Goal: Task Accomplishment & Management: Use online tool/utility

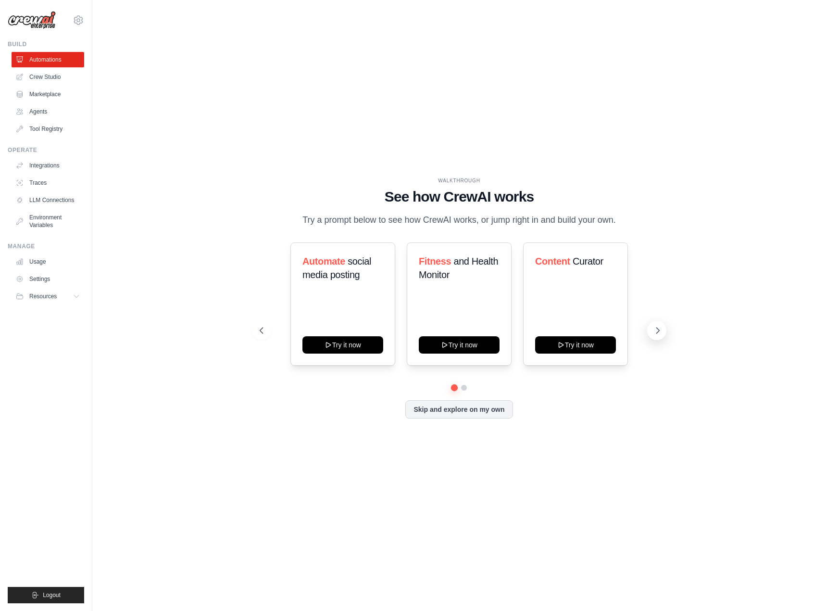
click at [656, 335] on icon at bounding box center [658, 330] width 10 height 10
click at [656, 334] on icon at bounding box center [658, 330] width 10 height 10
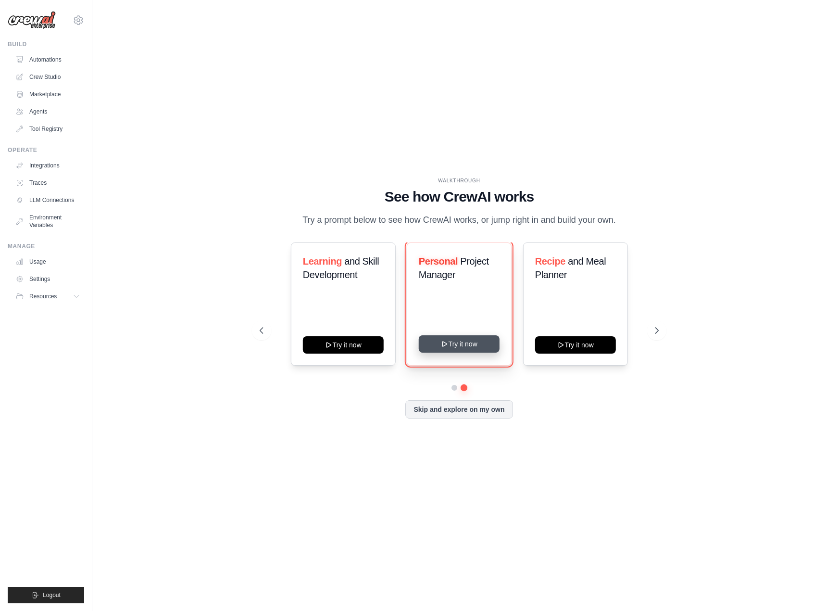
click at [457, 351] on button "Try it now" at bounding box center [459, 343] width 81 height 17
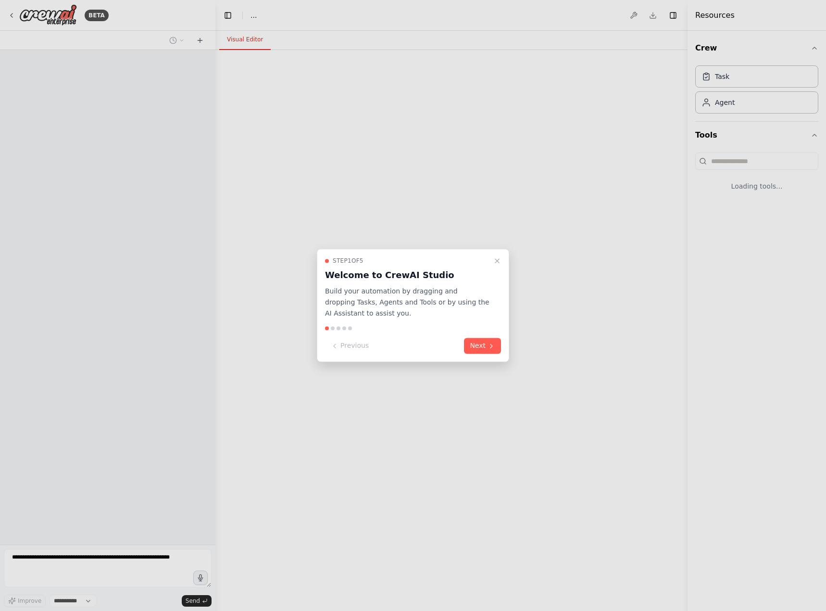
select select "****"
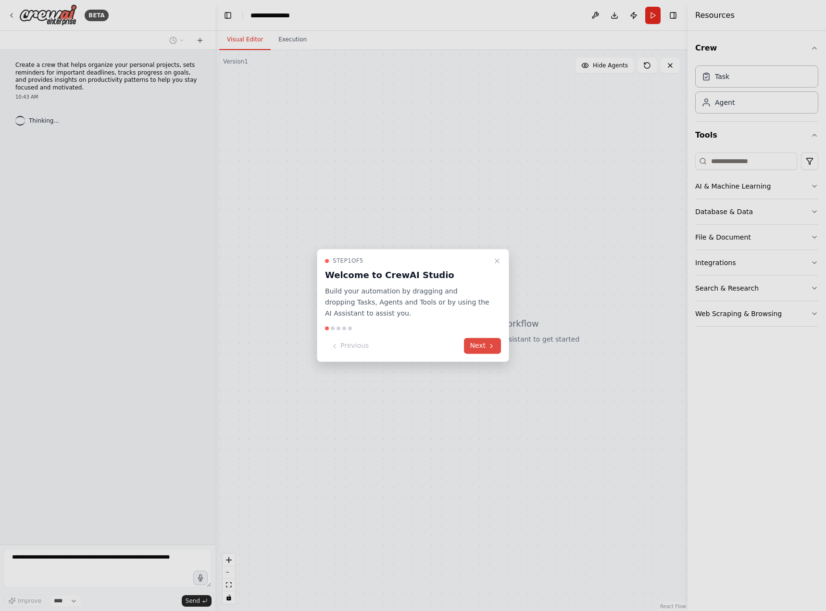
click at [482, 343] on button "Next" at bounding box center [482, 346] width 37 height 16
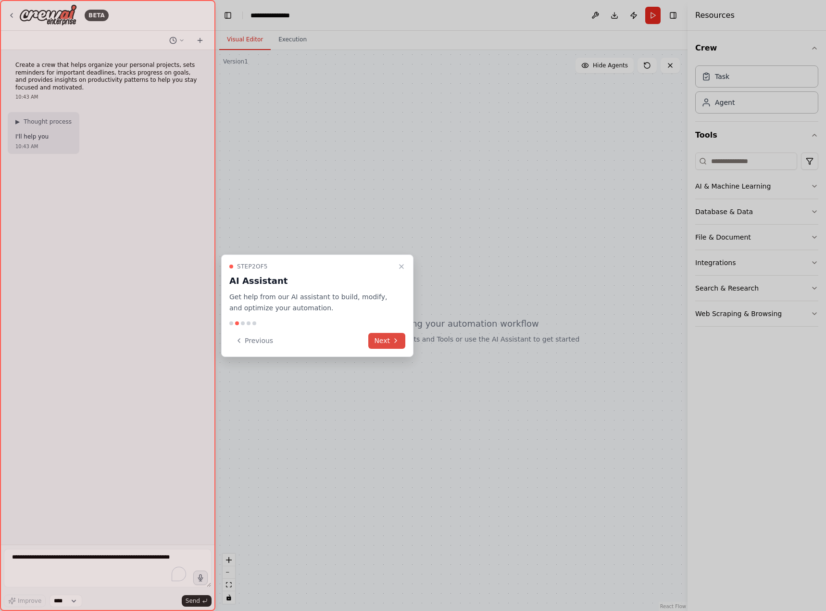
click at [386, 336] on button "Next" at bounding box center [386, 341] width 37 height 16
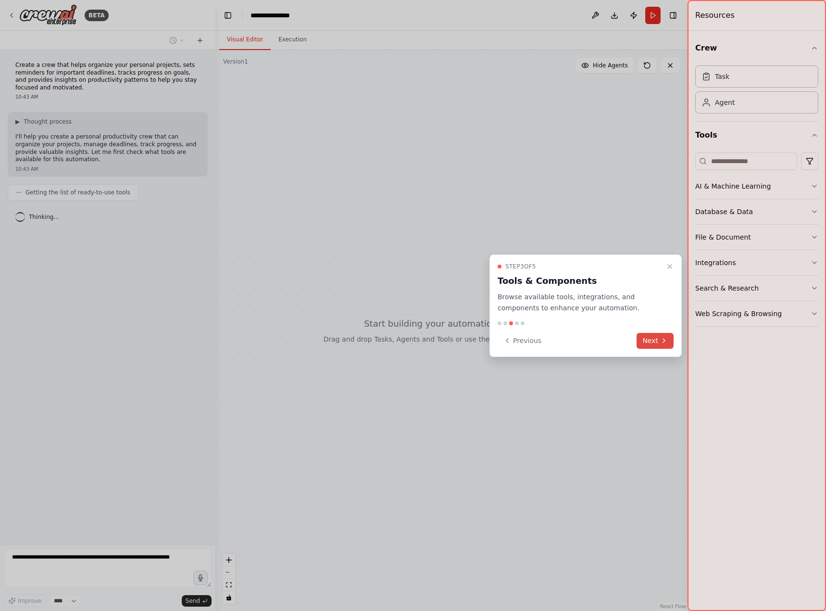
click at [665, 344] on button "Next" at bounding box center [655, 341] width 37 height 16
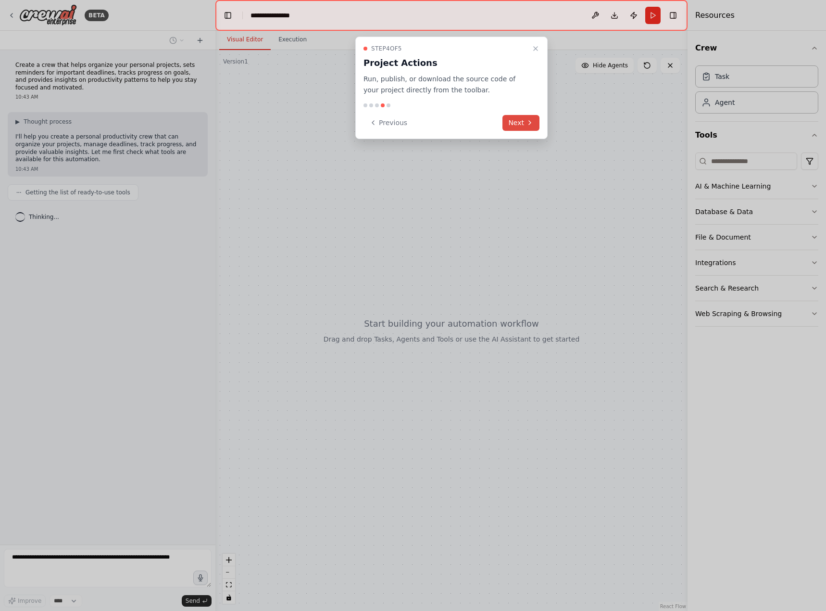
click at [665, 344] on div at bounding box center [413, 305] width 826 height 611
click at [520, 125] on button "Next" at bounding box center [520, 123] width 37 height 16
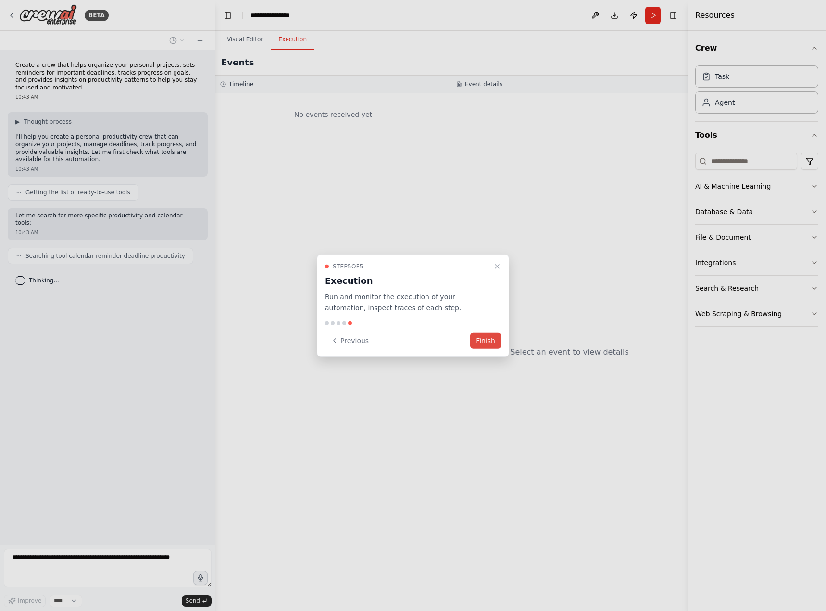
click at [481, 345] on button "Finish" at bounding box center [485, 340] width 31 height 16
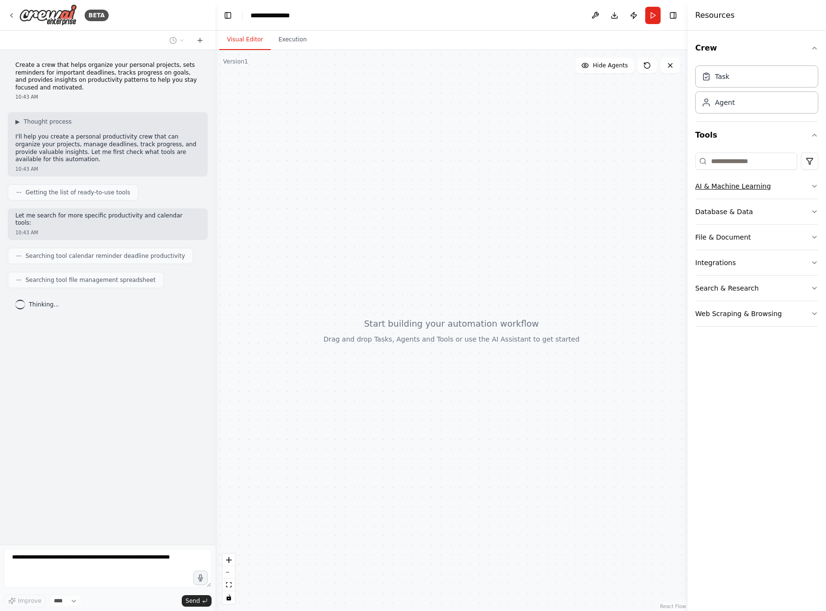
click at [810, 189] on button "AI & Machine Learning" at bounding box center [756, 186] width 123 height 25
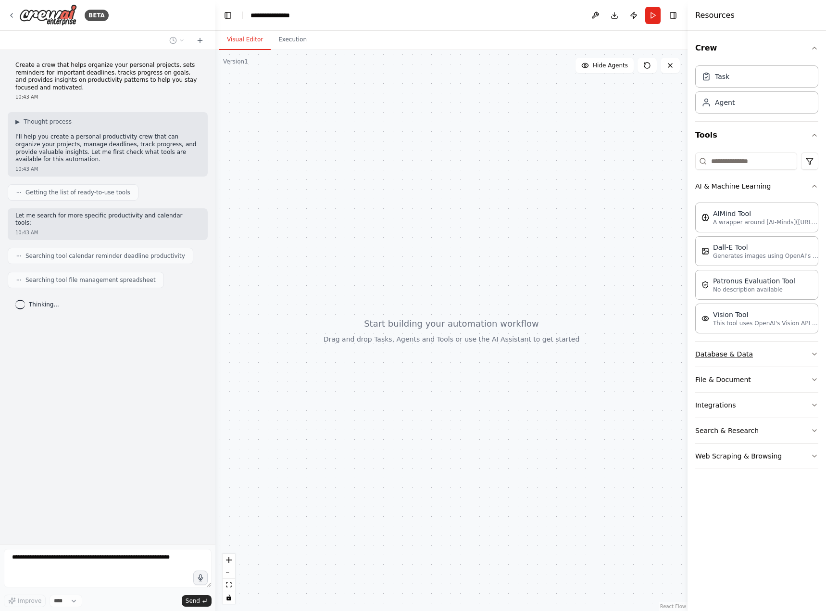
click at [812, 361] on button "Database & Data" at bounding box center [756, 353] width 123 height 25
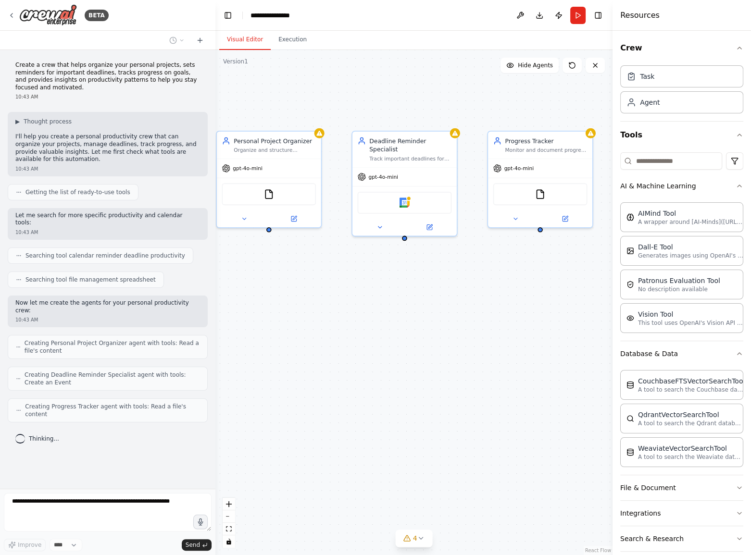
drag, startPoint x: 401, startPoint y: 367, endPoint x: 375, endPoint y: 363, distance: 25.8
click at [375, 363] on div "Personal Project Organizer Organize and structure {user_name}'s personal projec…" at bounding box center [413, 302] width 397 height 505
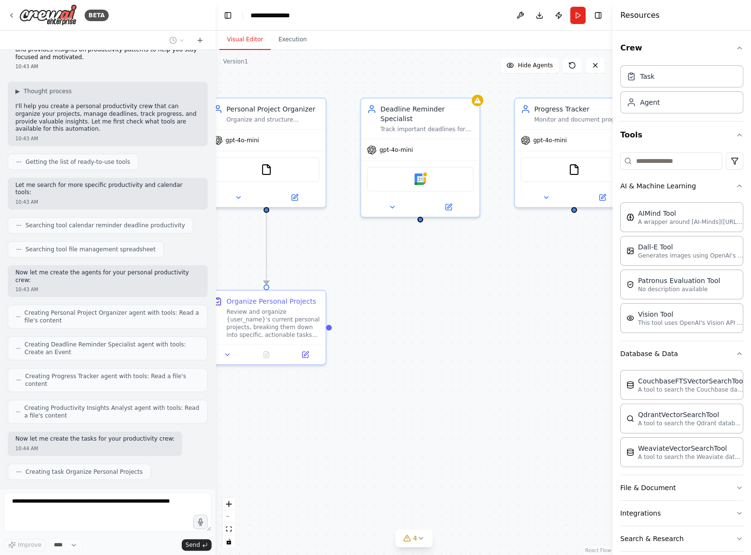
scroll to position [54, 0]
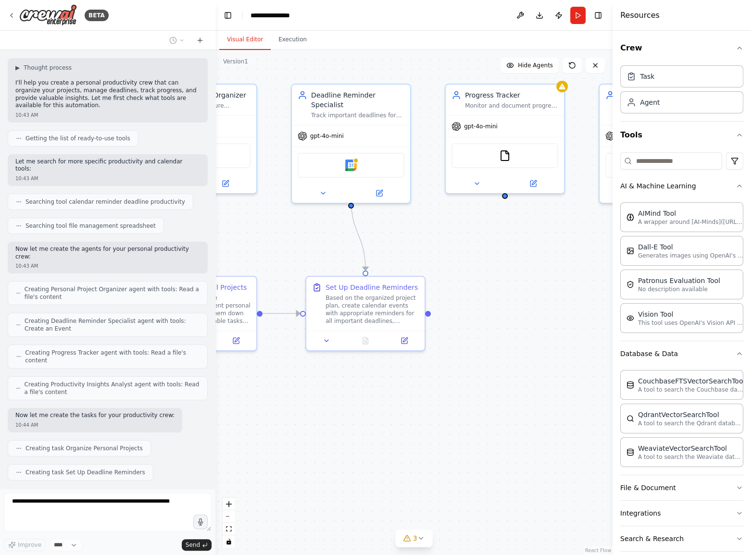
drag, startPoint x: 572, startPoint y: 330, endPoint x: 502, endPoint y: 315, distance: 71.7
click at [502, 315] on div ".deletable-edge-delete-btn { width: 20px; height: 20px; border: 0px solid #ffff…" at bounding box center [413, 302] width 397 height 505
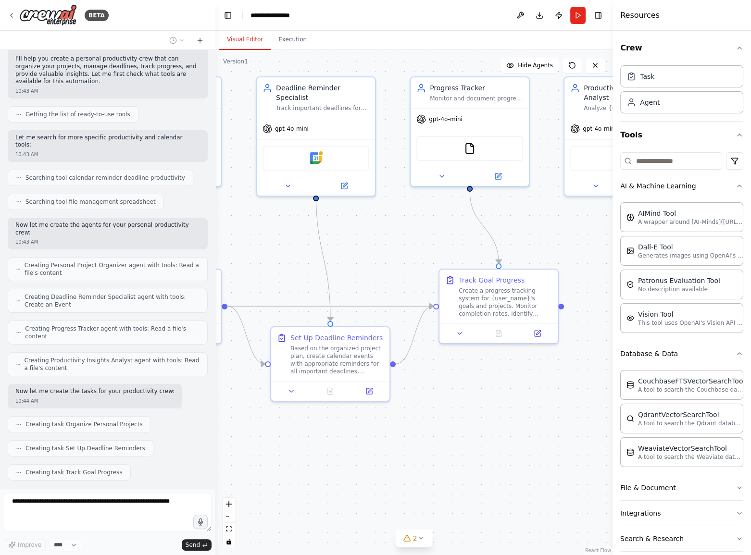
drag, startPoint x: 485, startPoint y: 383, endPoint x: 428, endPoint y: 385, distance: 57.2
click at [428, 385] on div ".deletable-edge-delete-btn { width: 20px; height: 20px; border: 0px solid #ffff…" at bounding box center [413, 302] width 397 height 505
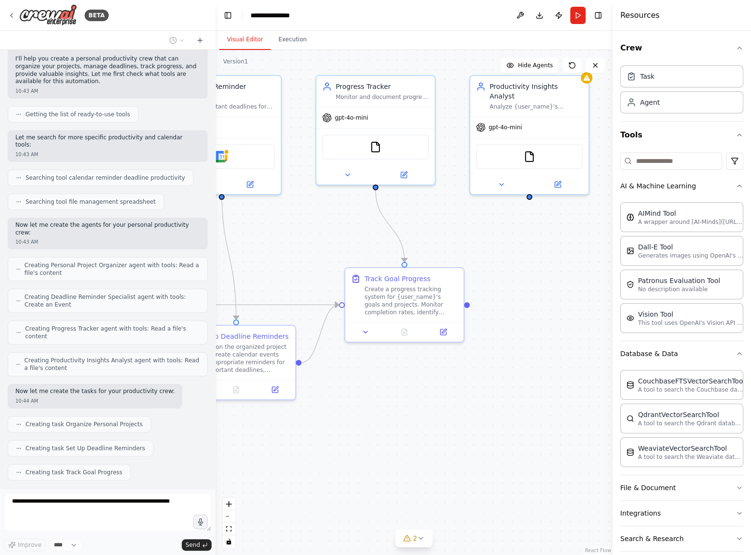
drag, startPoint x: 450, startPoint y: 367, endPoint x: 435, endPoint y: 363, distance: 16.2
click at [437, 364] on div ".deletable-edge-delete-btn { width: 20px; height: 20px; border: 0px solid #ffff…" at bounding box center [413, 302] width 397 height 505
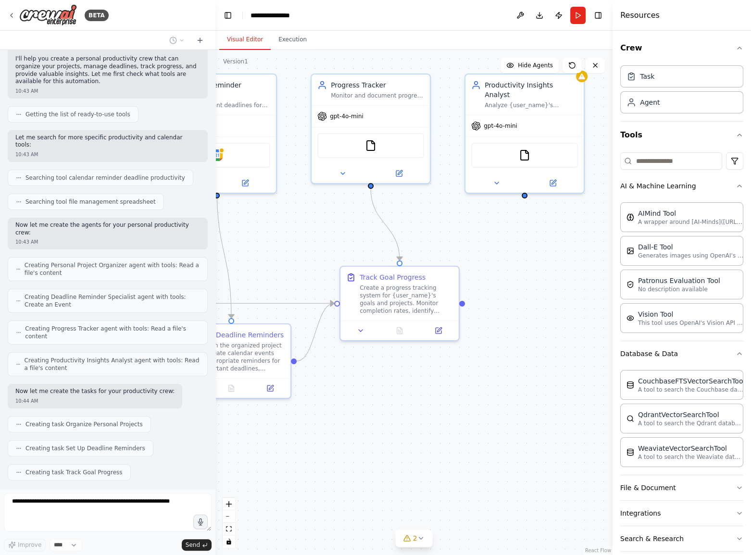
scroll to position [102, 0]
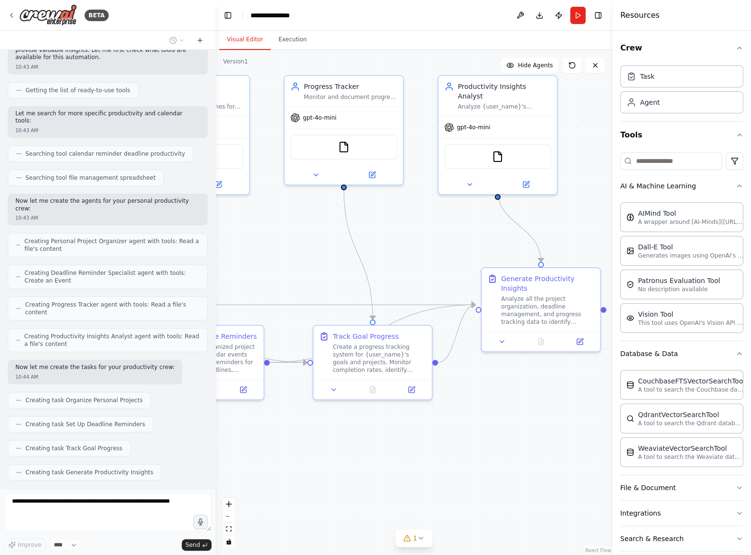
drag, startPoint x: 478, startPoint y: 369, endPoint x: 442, endPoint y: 374, distance: 36.4
click at [442, 374] on div ".deletable-edge-delete-btn { width: 20px; height: 20px; border: 0px solid #ffff…" at bounding box center [413, 302] width 397 height 505
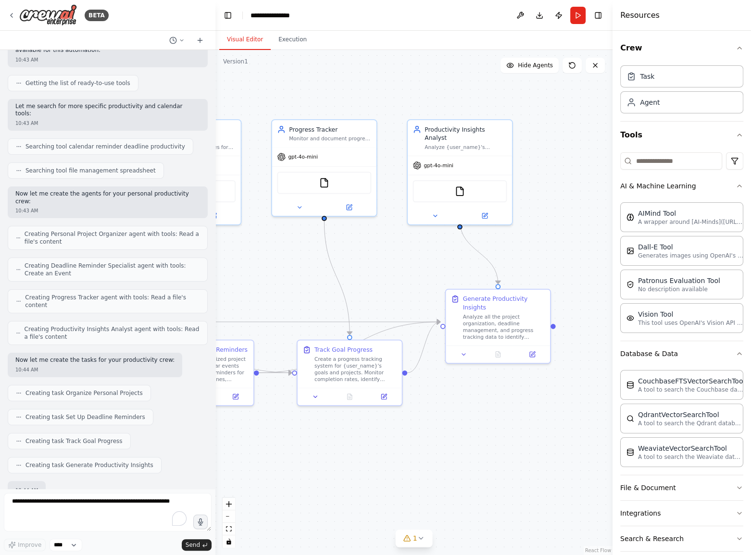
scroll to position [158, 0]
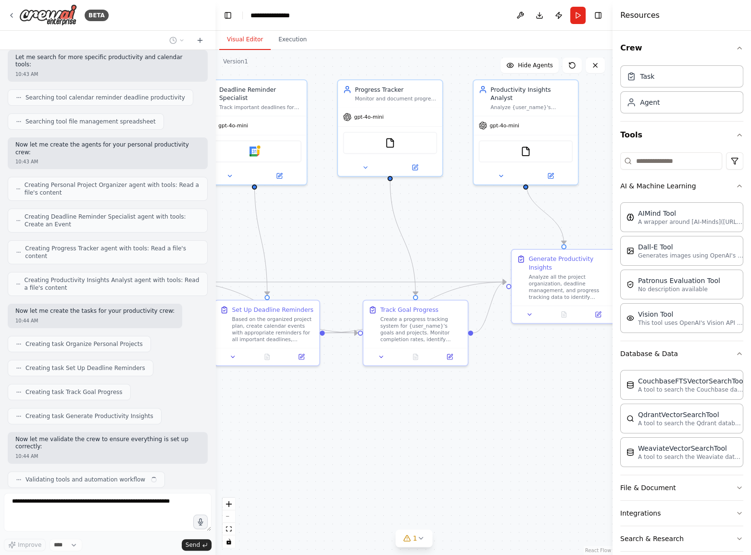
drag, startPoint x: 404, startPoint y: 446, endPoint x: 473, endPoint y: 406, distance: 79.9
click at [476, 404] on div ".deletable-edge-delete-btn { width: 20px; height: 20px; border: 0px solid #ffff…" at bounding box center [413, 302] width 397 height 505
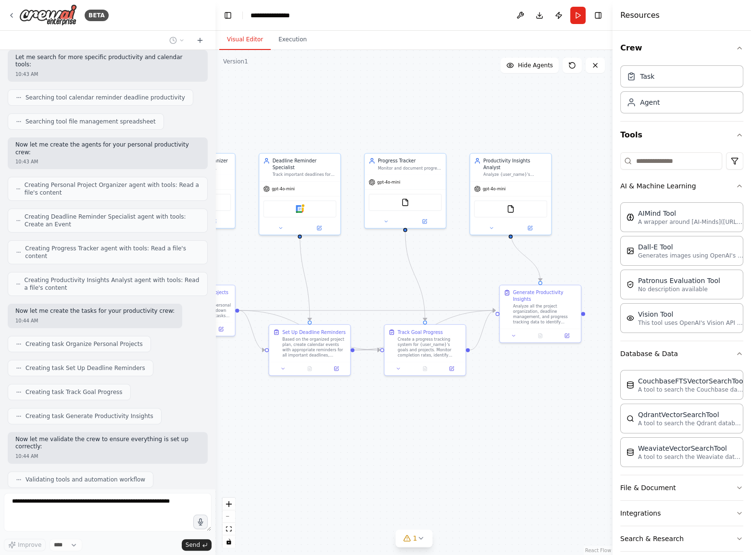
scroll to position [214, 0]
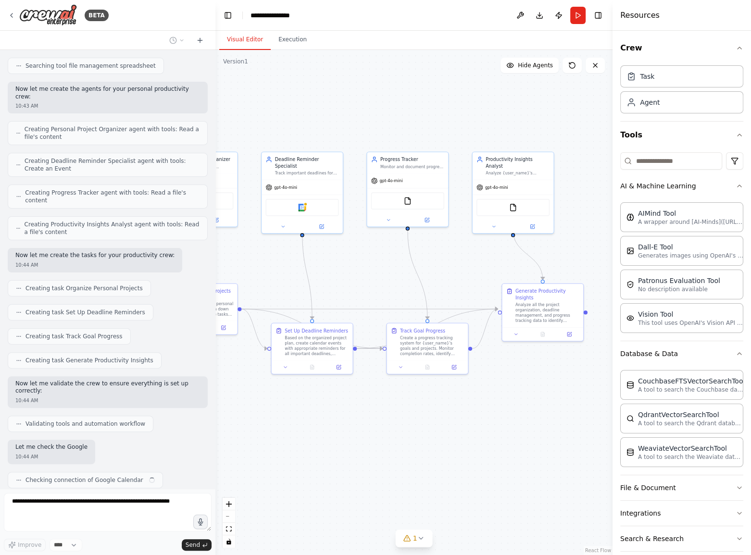
drag, startPoint x: 361, startPoint y: 432, endPoint x: 391, endPoint y: 398, distance: 45.3
click at [386, 387] on div ".deletable-edge-delete-btn { width: 20px; height: 20px; border: 0px solid #ffff…" at bounding box center [413, 302] width 397 height 505
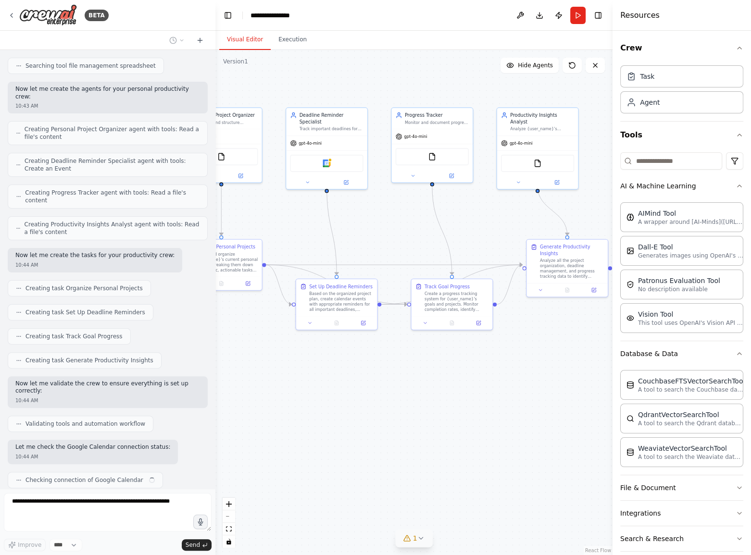
click at [417, 537] on icon at bounding box center [421, 539] width 8 height 8
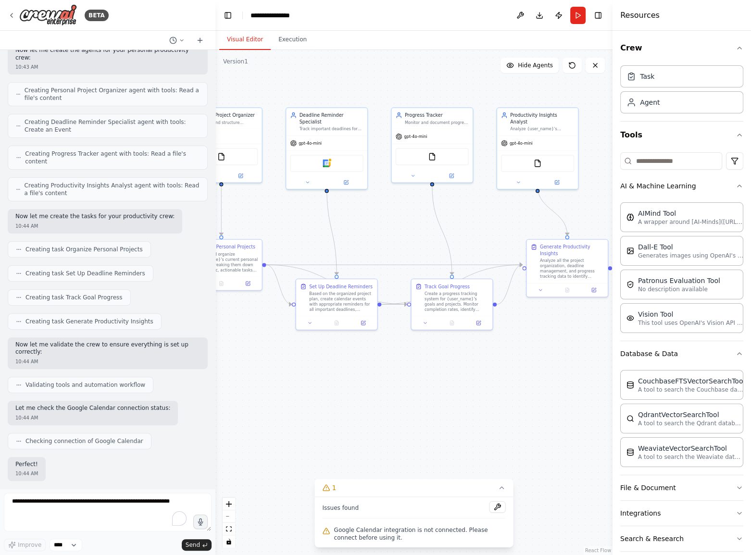
scroll to position [270, 0]
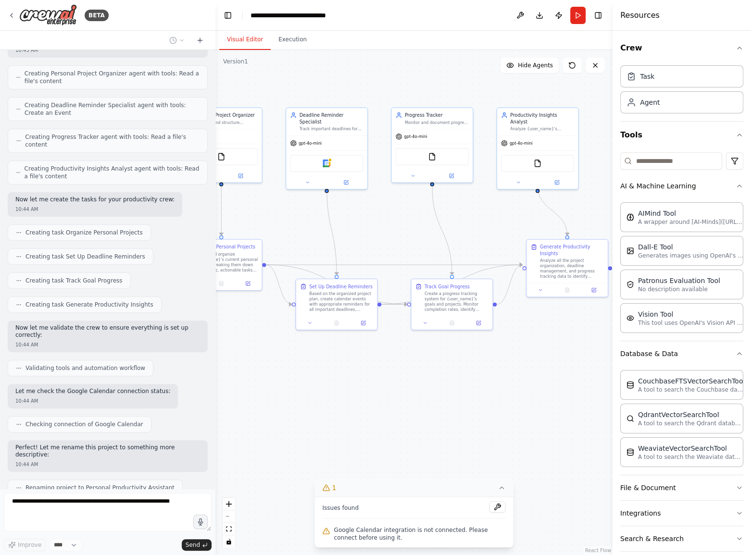
click at [469, 485] on button "1" at bounding box center [414, 488] width 199 height 18
click at [469, 485] on div ".deletable-edge-delete-btn { width: 20px; height: 20px; border: 0px solid #ffff…" at bounding box center [413, 302] width 397 height 505
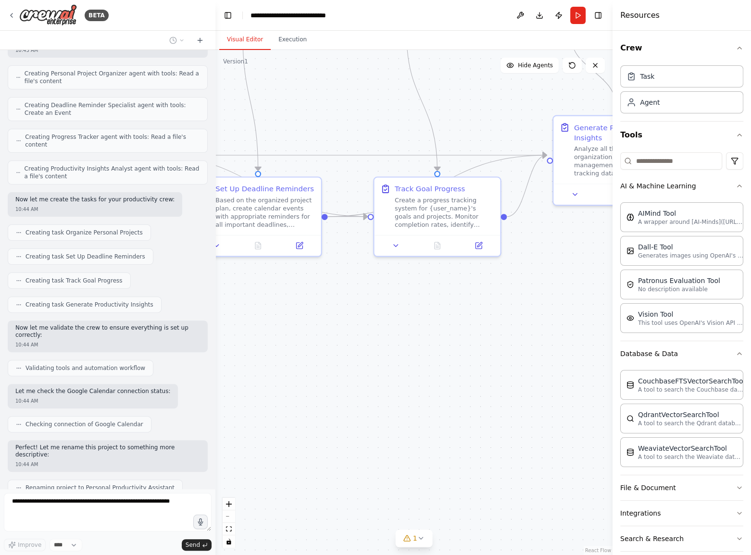
drag, startPoint x: 308, startPoint y: 349, endPoint x: 345, endPoint y: 401, distance: 64.3
click at [345, 401] on div ".deletable-edge-delete-btn { width: 20px; height: 20px; border: 0px solid #ffff…" at bounding box center [413, 302] width 397 height 505
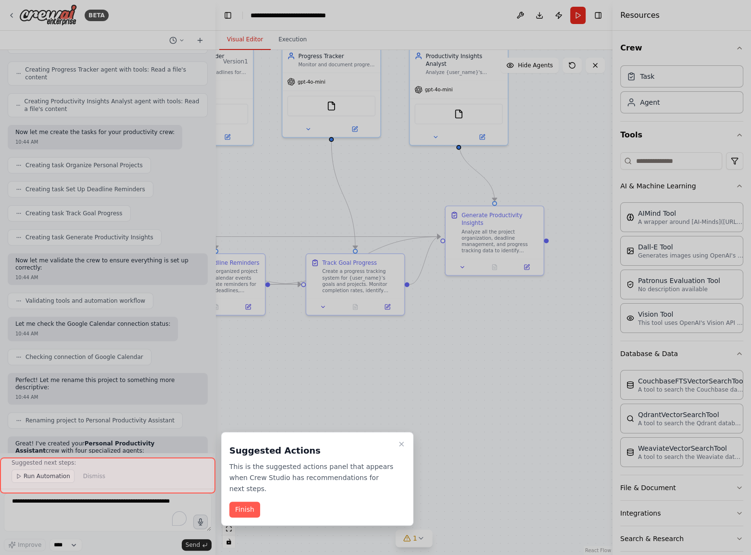
drag, startPoint x: 421, startPoint y: 349, endPoint x: 364, endPoint y: 371, distance: 60.9
click at [364, 371] on div "BETA Create a crew that helps organize your personal projects, sets reminders f…" at bounding box center [375, 277] width 751 height 555
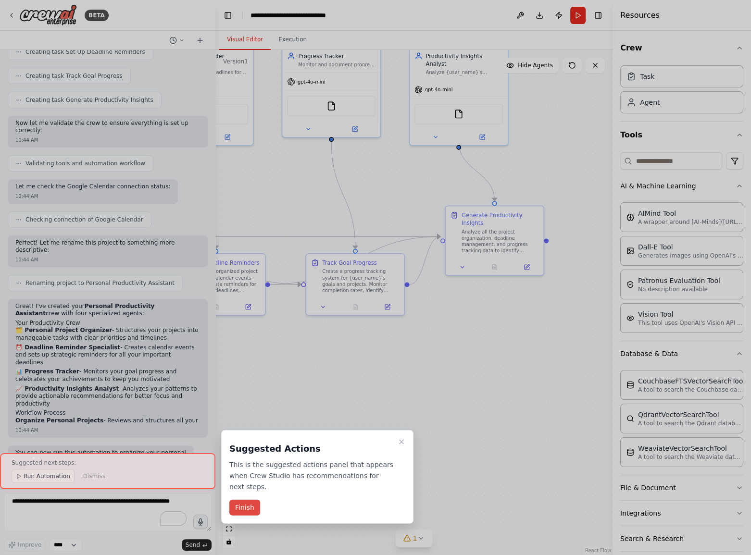
click at [251, 500] on button "Finish" at bounding box center [244, 508] width 31 height 16
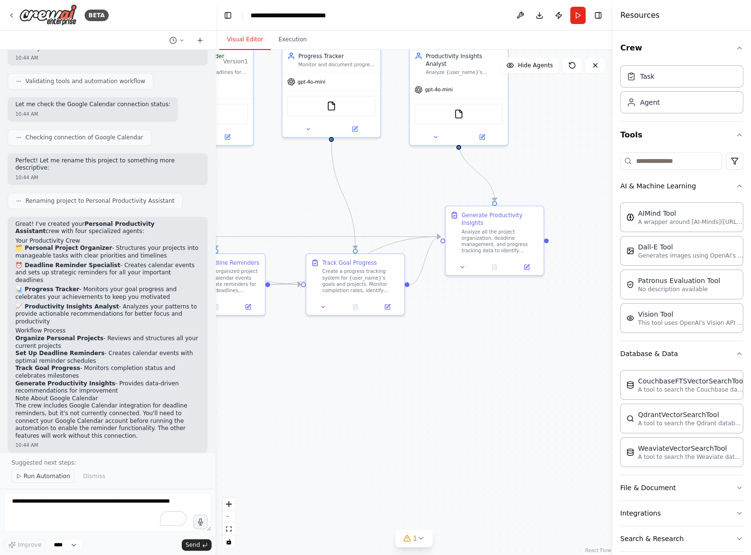
click at [47, 476] on span "Run Automation" at bounding box center [47, 477] width 47 height 8
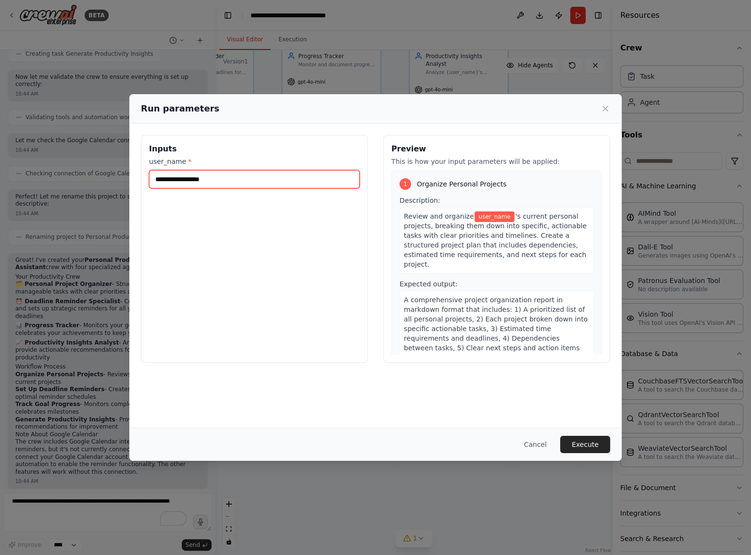
click at [241, 183] on input "user_name *" at bounding box center [254, 179] width 211 height 18
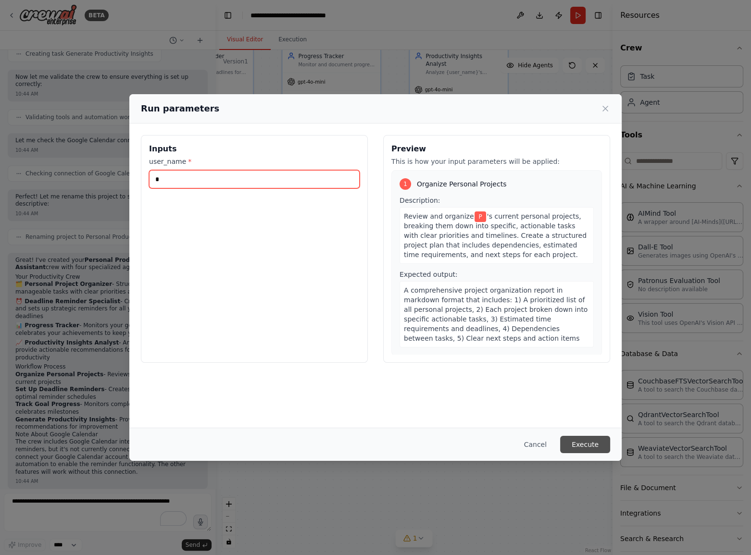
type input "*"
click at [590, 444] on button "Execute" at bounding box center [585, 444] width 50 height 17
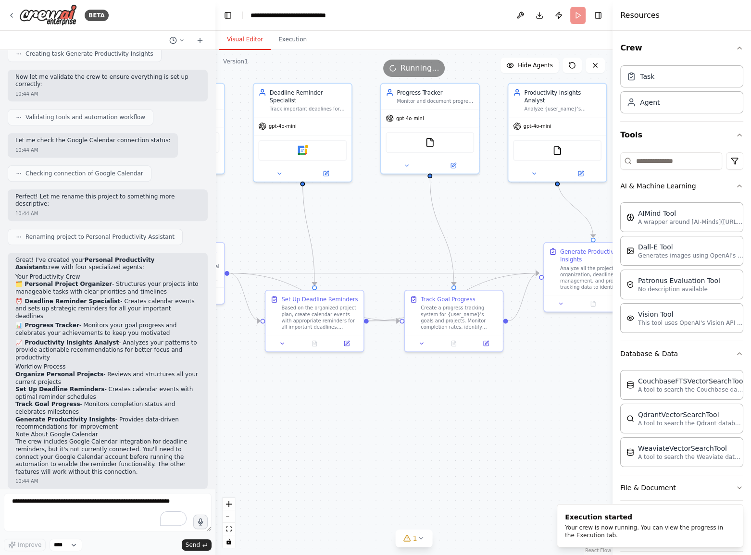
drag, startPoint x: 358, startPoint y: 363, endPoint x: 447, endPoint y: 394, distance: 94.0
click at [447, 394] on div ".deletable-edge-delete-btn { width: 20px; height: 20px; border: 0px solid #ffff…" at bounding box center [413, 302] width 397 height 505
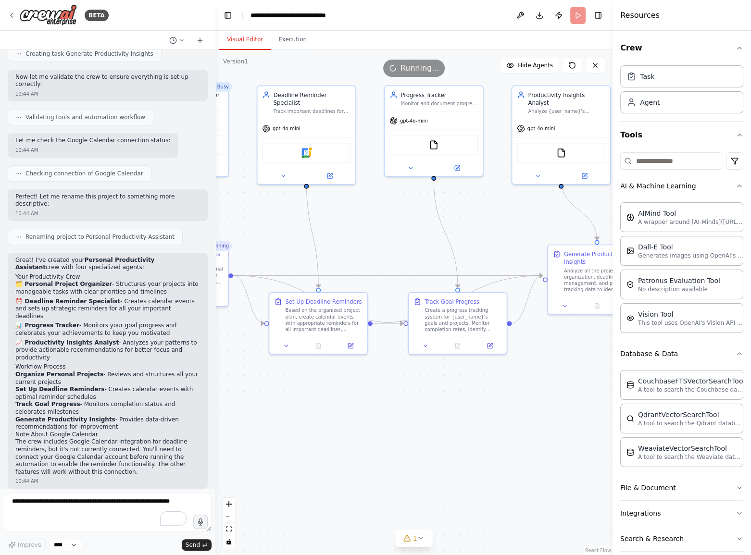
click at [66, 537] on div "Improve **** Send" at bounding box center [108, 522] width 208 height 58
click at [71, 544] on select "****" at bounding box center [66, 545] width 33 height 12
click at [596, 14] on button "Toggle Right Sidebar" at bounding box center [597, 15] width 13 height 13
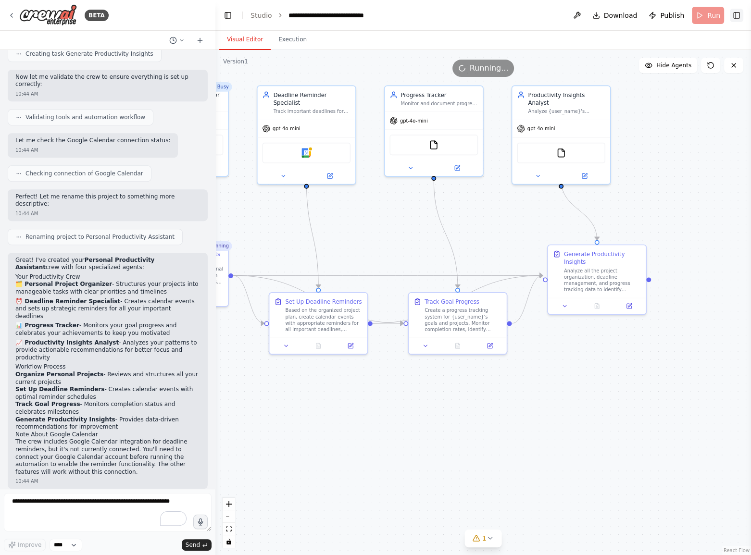
click at [736, 15] on button "Toggle Right Sidebar" at bounding box center [736, 15] width 13 height 13
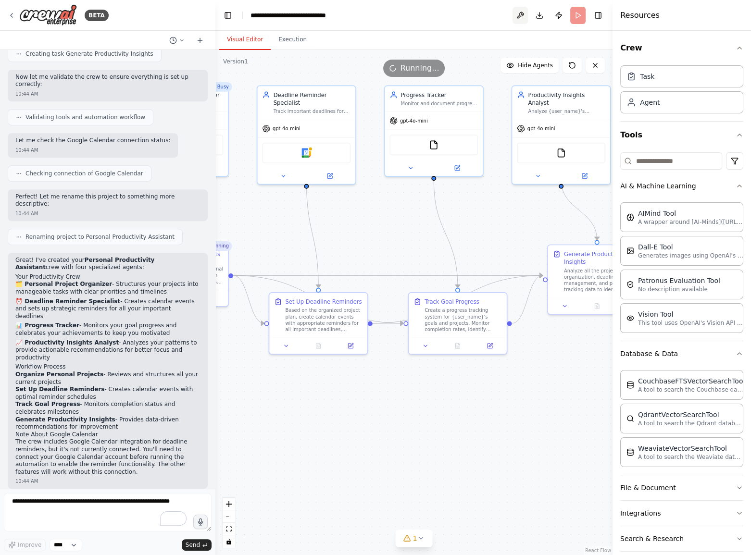
click at [518, 17] on button at bounding box center [519, 15] width 15 height 17
click at [518, 17] on div at bounding box center [519, 15] width 15 height 17
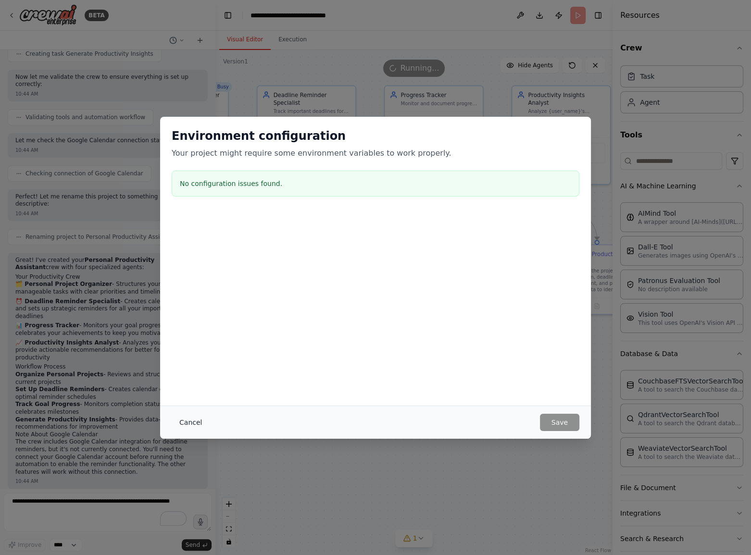
click at [189, 421] on button "Cancel" at bounding box center [191, 422] width 38 height 17
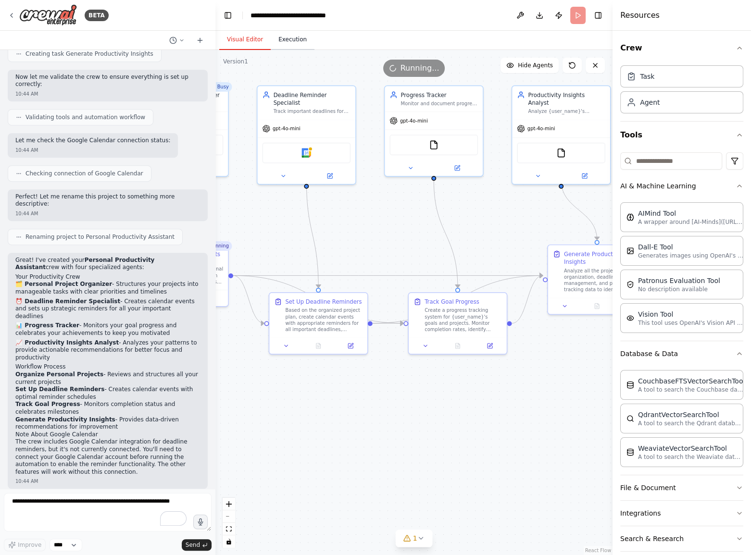
click at [300, 39] on button "Execution" at bounding box center [293, 40] width 44 height 20
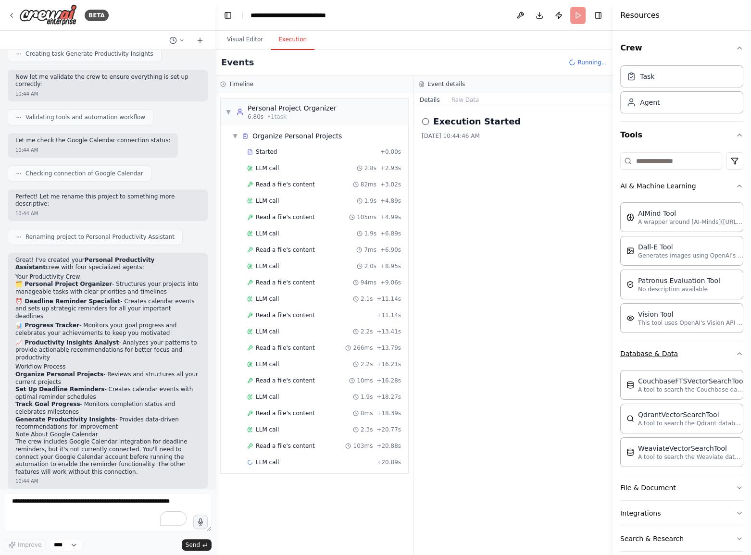
scroll to position [36, 0]
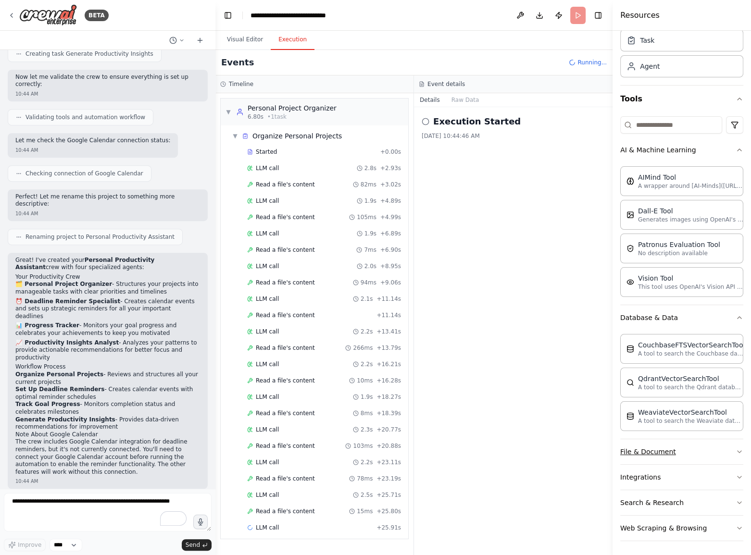
click at [692, 454] on button "File & Document" at bounding box center [681, 451] width 123 height 25
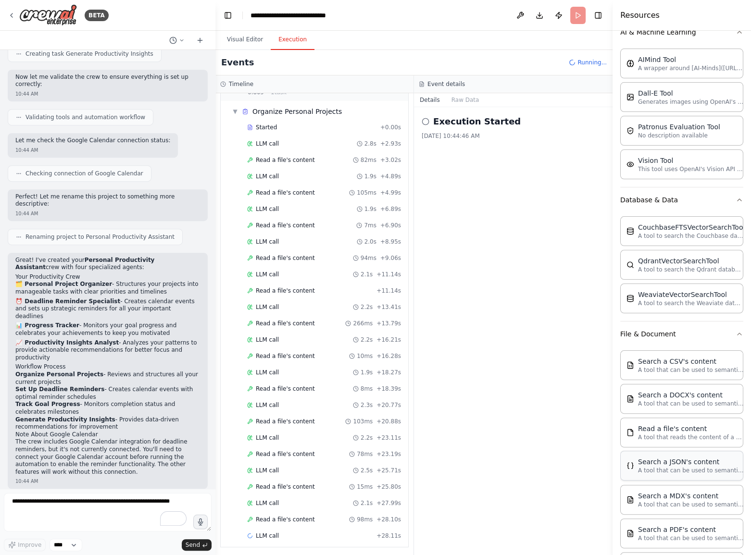
scroll to position [211, 0]
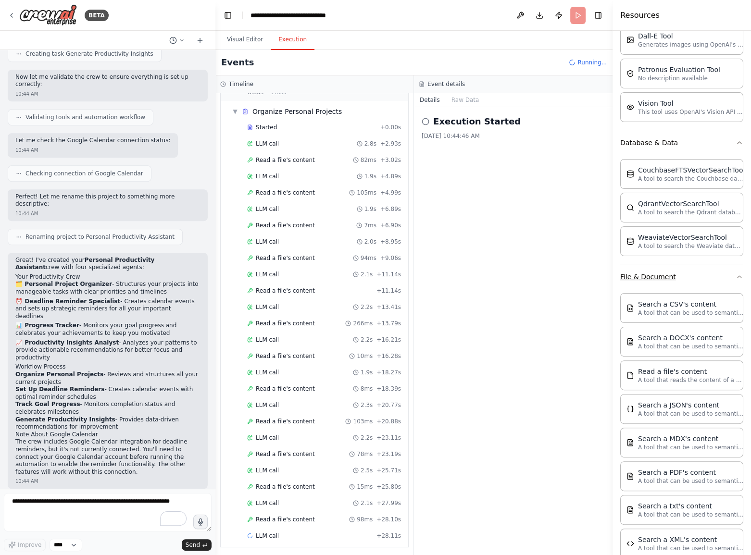
click at [702, 283] on button "File & Document" at bounding box center [681, 276] width 123 height 25
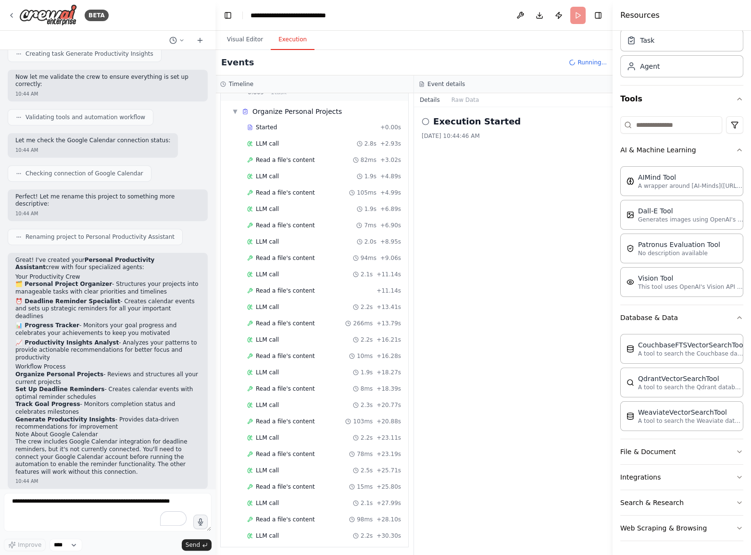
scroll to position [57, 0]
click at [671, 481] on button "Integrations" at bounding box center [681, 477] width 123 height 25
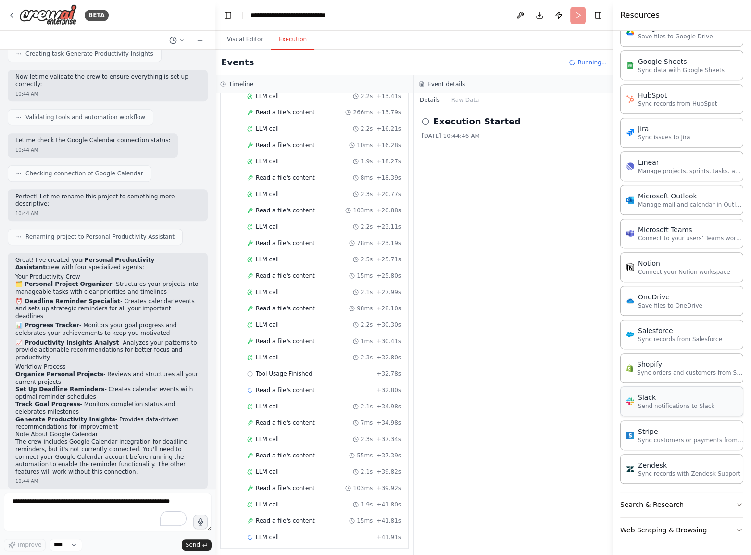
scroll to position [268, 0]
click at [686, 501] on button "Search & Research" at bounding box center [681, 504] width 123 height 25
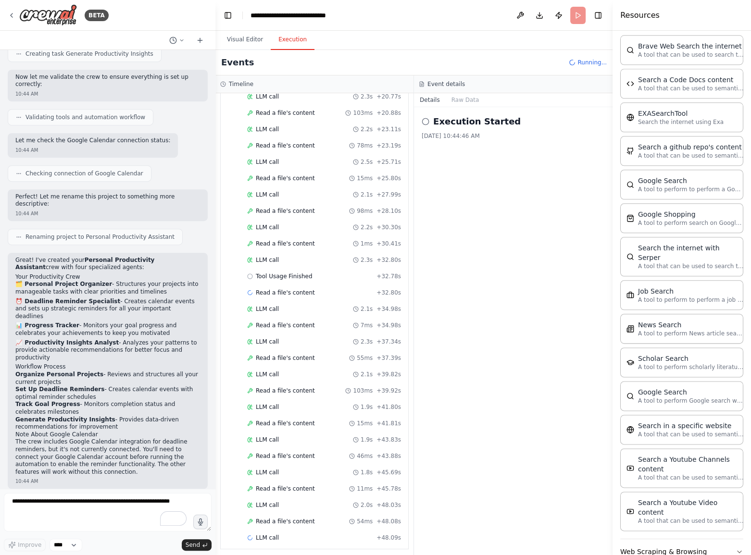
scroll to position [1236, 0]
click at [667, 538] on button "Web Scraping & Browsing" at bounding box center [681, 550] width 123 height 25
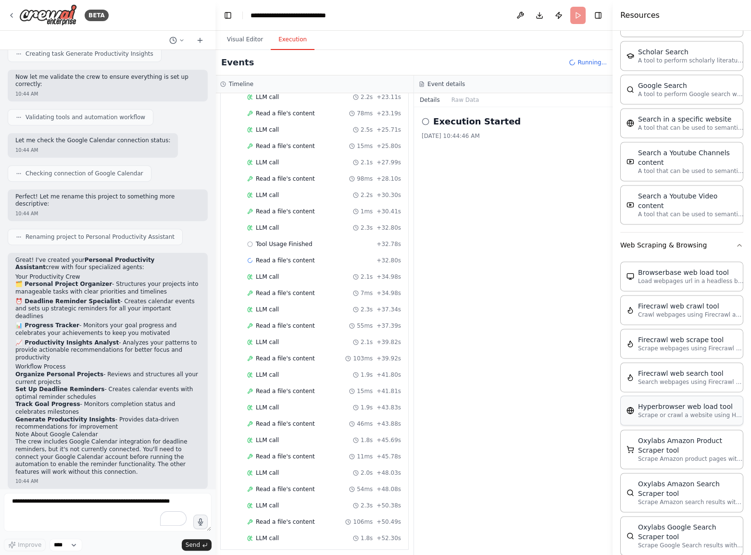
scroll to position [0, 0]
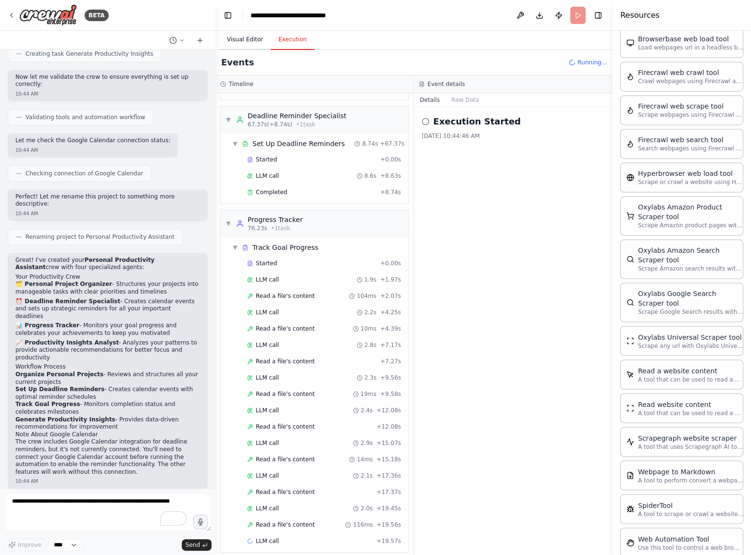
click at [246, 33] on button "Visual Editor" at bounding box center [244, 40] width 51 height 20
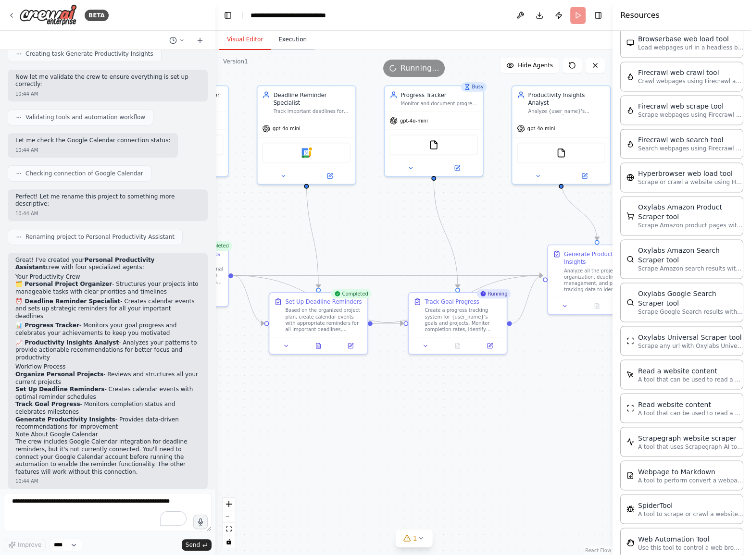
click at [286, 45] on button "Execution" at bounding box center [293, 40] width 44 height 20
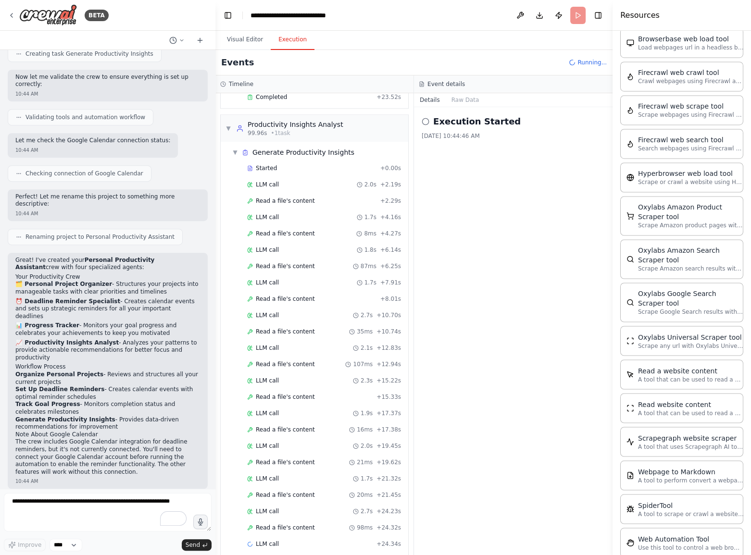
scroll to position [1423, 0]
click at [462, 98] on button "Raw Data" at bounding box center [465, 99] width 39 height 13
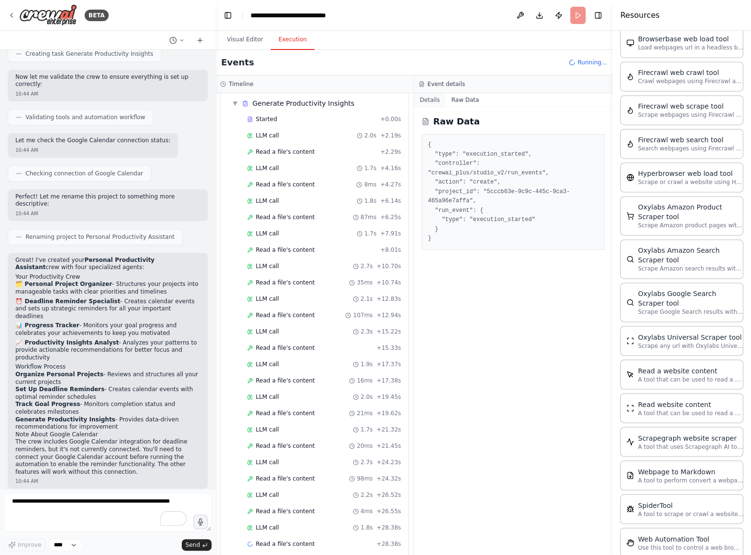
scroll to position [1488, 0]
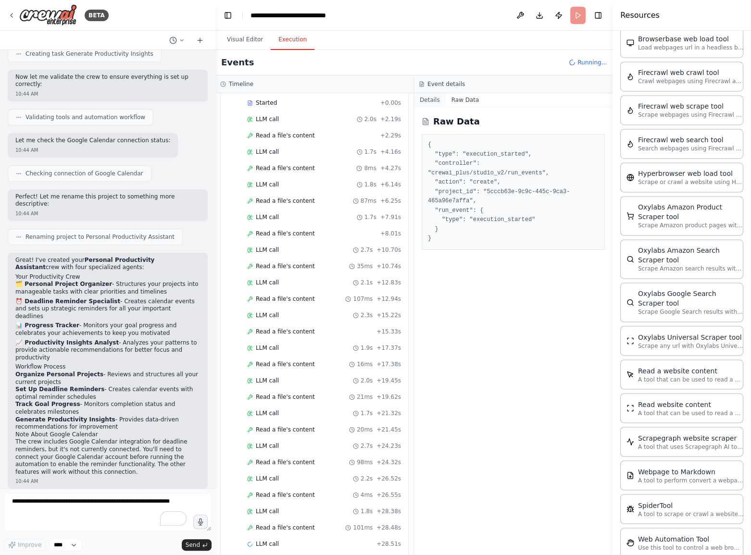
click at [433, 97] on button "Details" at bounding box center [430, 99] width 32 height 13
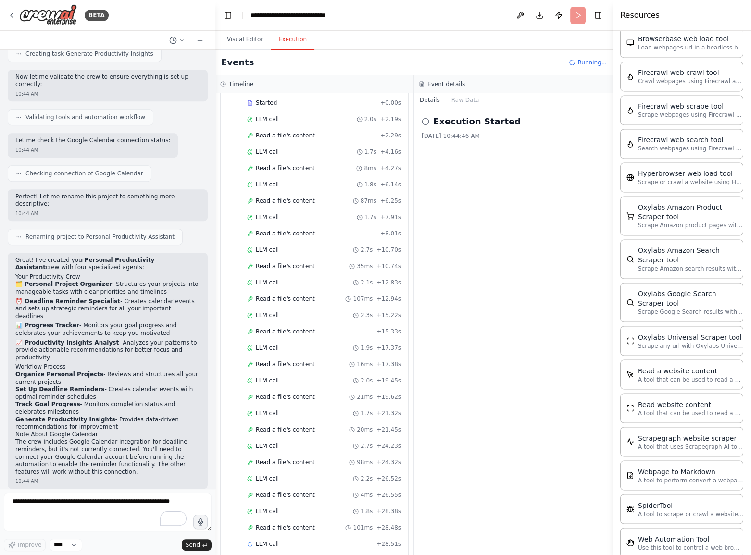
click at [433, 97] on button "Details" at bounding box center [430, 99] width 32 height 13
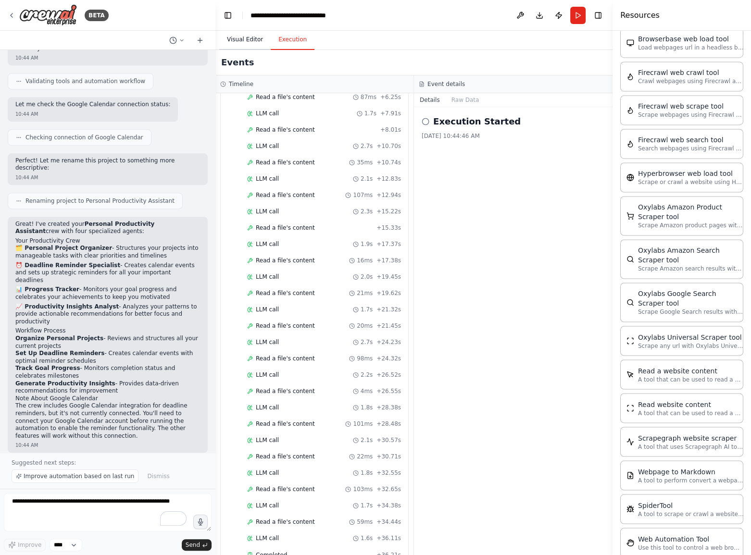
click at [247, 37] on button "Visual Editor" at bounding box center [244, 40] width 51 height 20
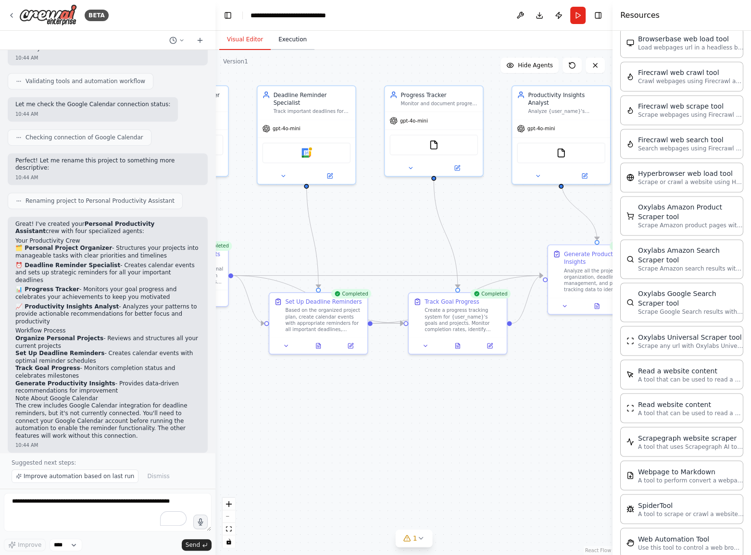
click at [286, 42] on button "Execution" at bounding box center [293, 40] width 44 height 20
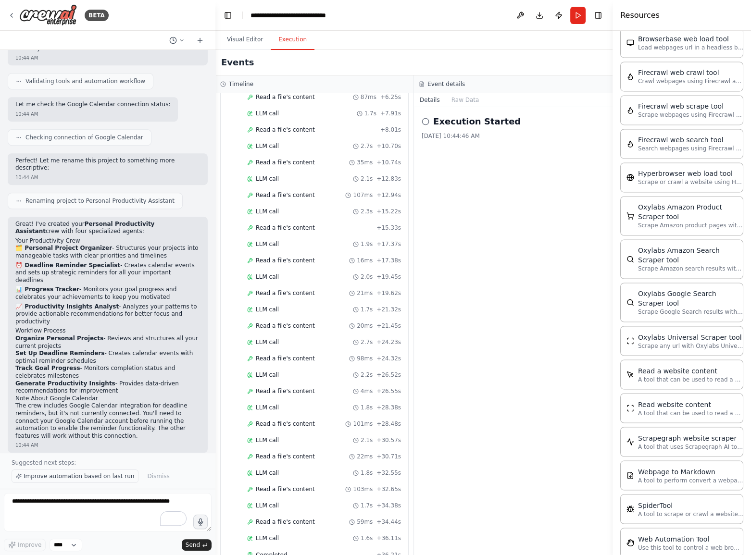
click at [110, 477] on span "Improve automation based on last run" at bounding box center [79, 477] width 111 height 8
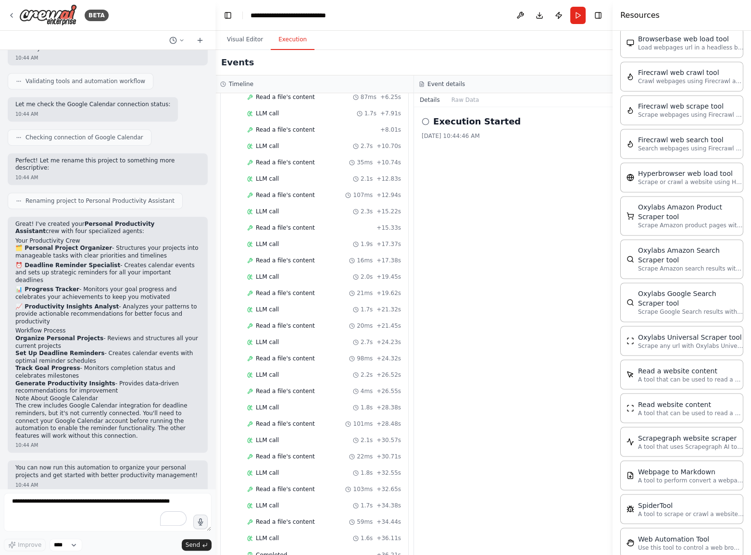
scroll to position [593, 0]
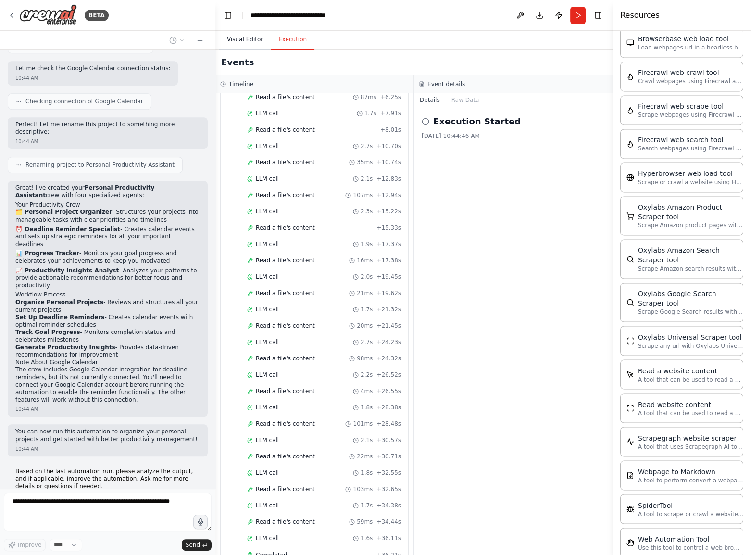
click at [261, 41] on button "Visual Editor" at bounding box center [244, 40] width 51 height 20
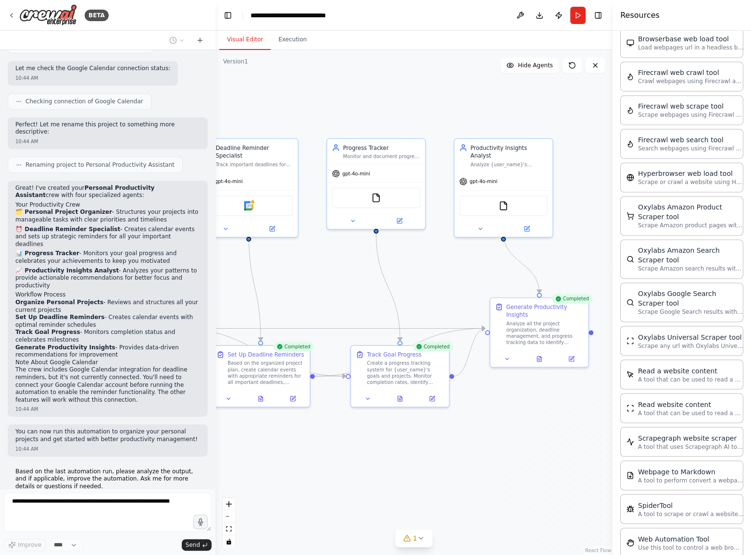
drag, startPoint x: 519, startPoint y: 396, endPoint x: 550, endPoint y: 449, distance: 61.2
click at [550, 449] on div ".deletable-edge-delete-btn { width: 20px; height: 20px; border: 0px solid #ffff…" at bounding box center [413, 302] width 397 height 505
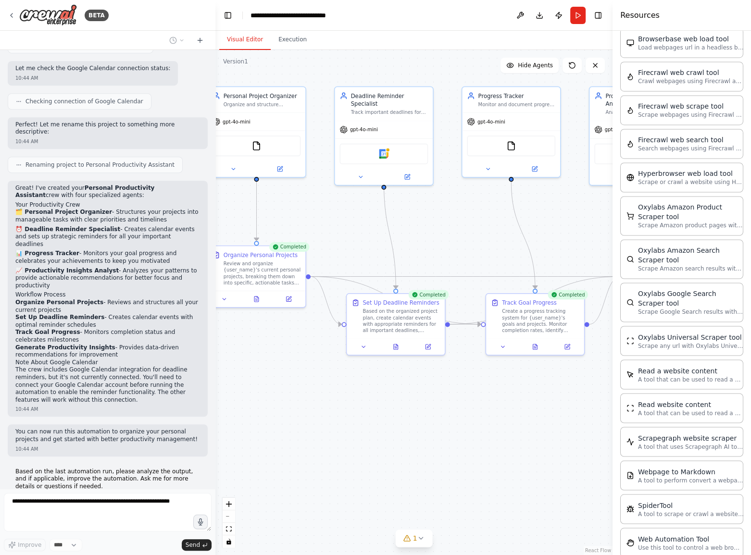
drag, startPoint x: 415, startPoint y: 451, endPoint x: 487, endPoint y: 392, distance: 92.6
click at [487, 392] on div ".deletable-edge-delete-btn { width: 20px; height: 20px; border: 0px solid #ffff…" at bounding box center [413, 302] width 397 height 505
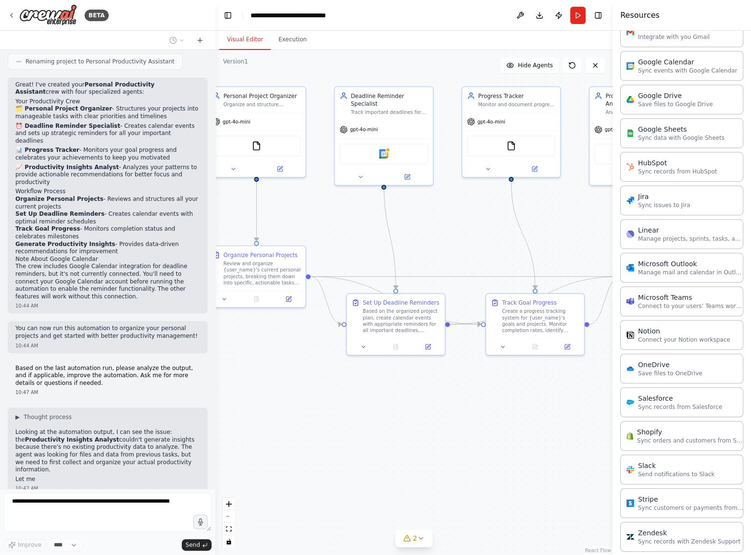
scroll to position [675, 0]
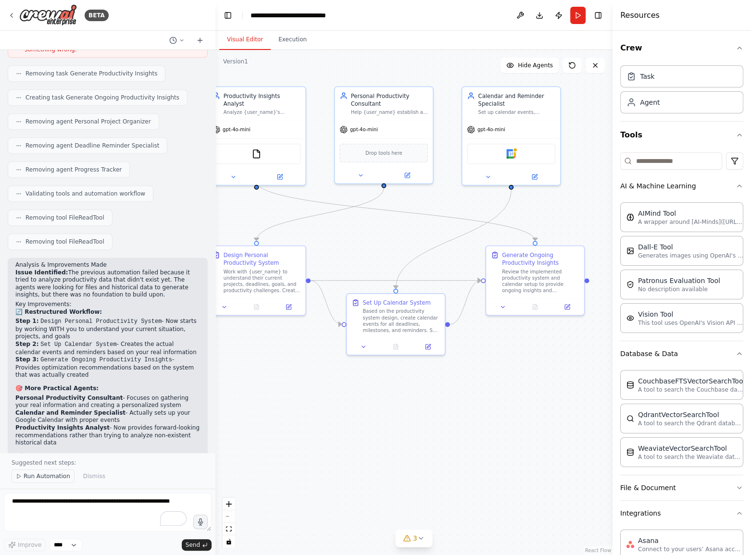
click at [43, 476] on span "Run Automation" at bounding box center [47, 477] width 47 height 8
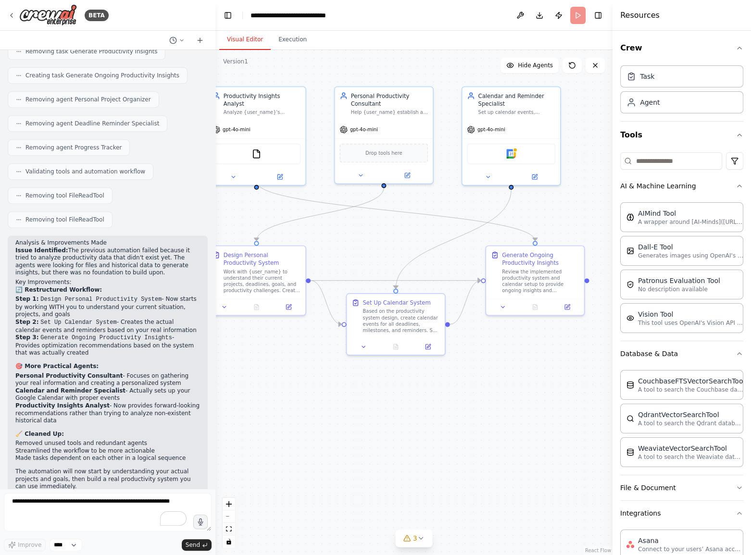
scroll to position [1380, 0]
